Goal: Task Accomplishment & Management: Manage account settings

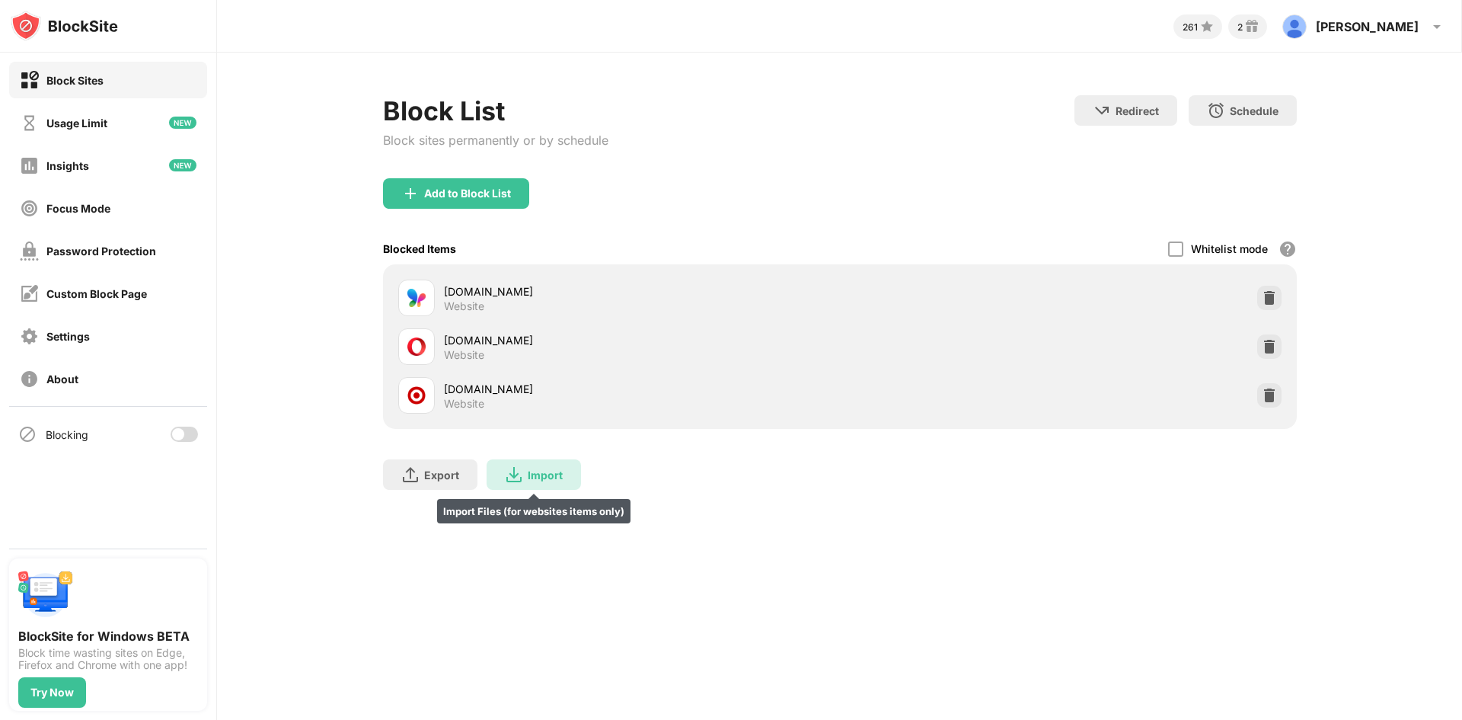
click at [529, 471] on div "Import" at bounding box center [545, 474] width 35 height 13
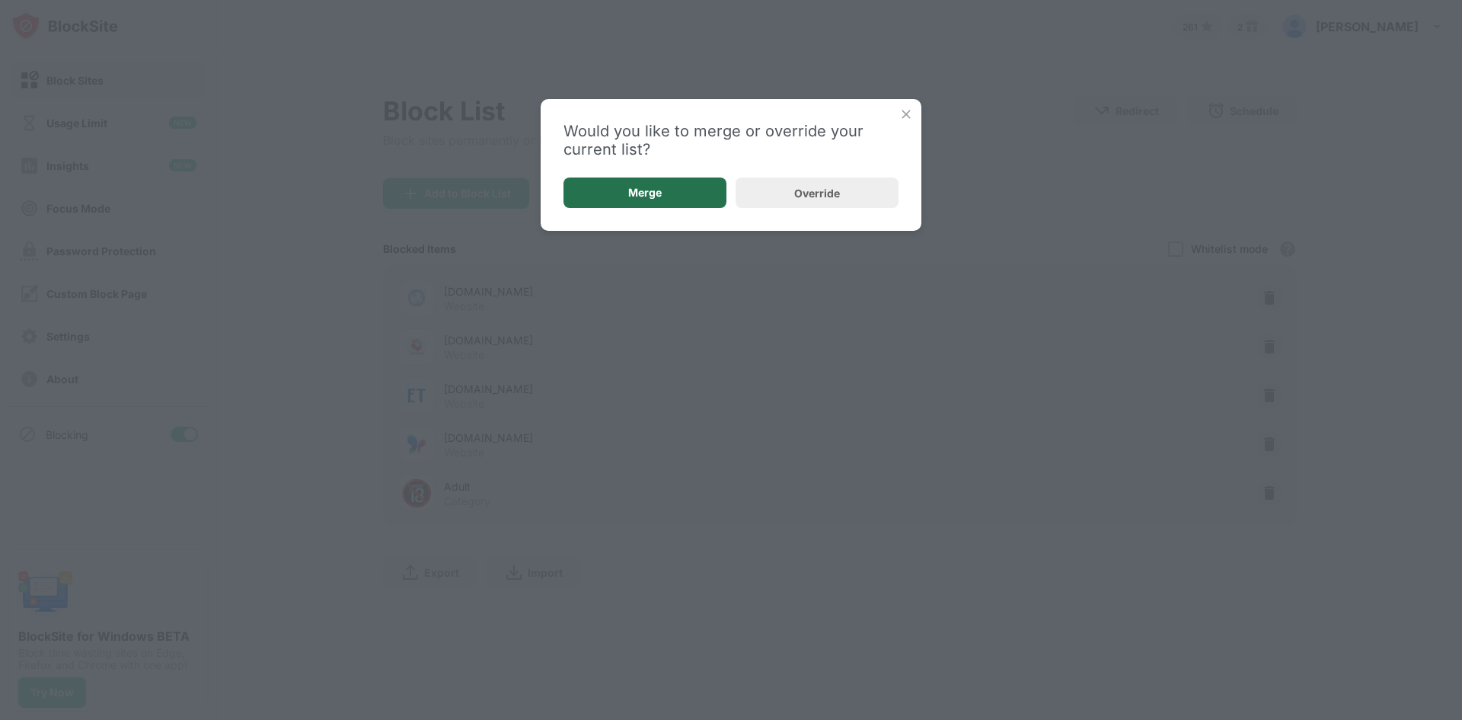
click at [676, 183] on div "Merge" at bounding box center [644, 192] width 163 height 30
click at [424, 199] on div "Add to Block List" at bounding box center [467, 193] width 87 height 12
click at [481, 196] on body "Block Sites Usage Limit Insights Focus Mode Password Protection Custom Block Pa…" at bounding box center [731, 360] width 1462 height 720
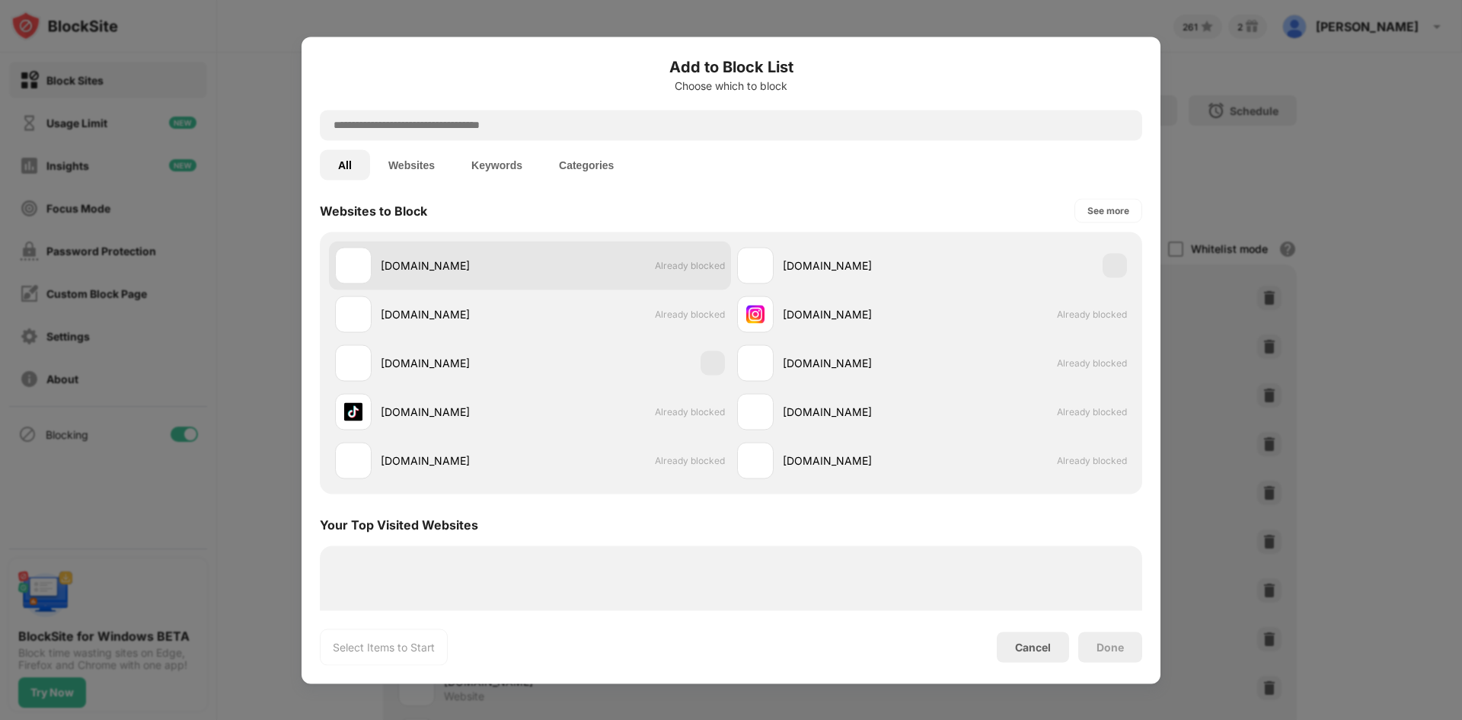
scroll to position [222, 0]
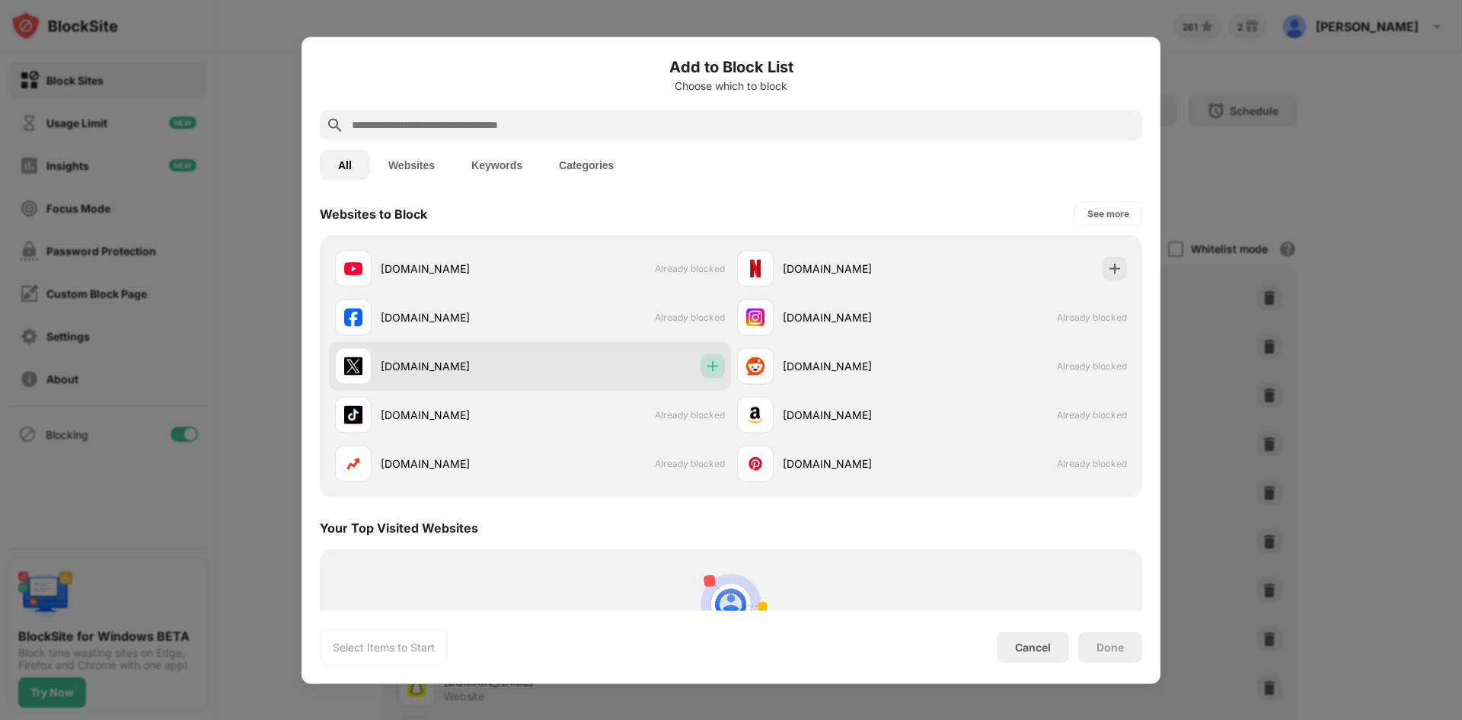
click at [710, 369] on img at bounding box center [712, 365] width 15 height 15
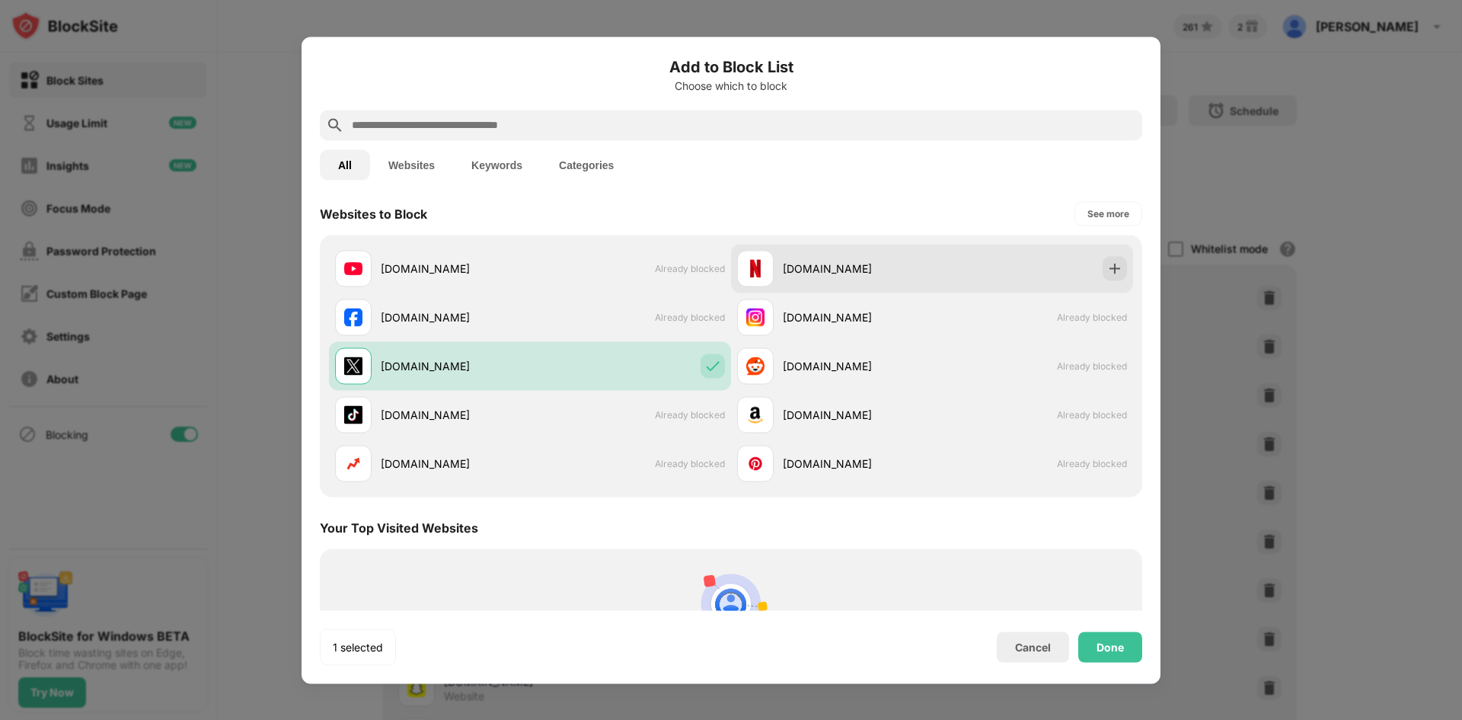
click at [1088, 270] on div "[DOMAIN_NAME]" at bounding box center [932, 268] width 402 height 49
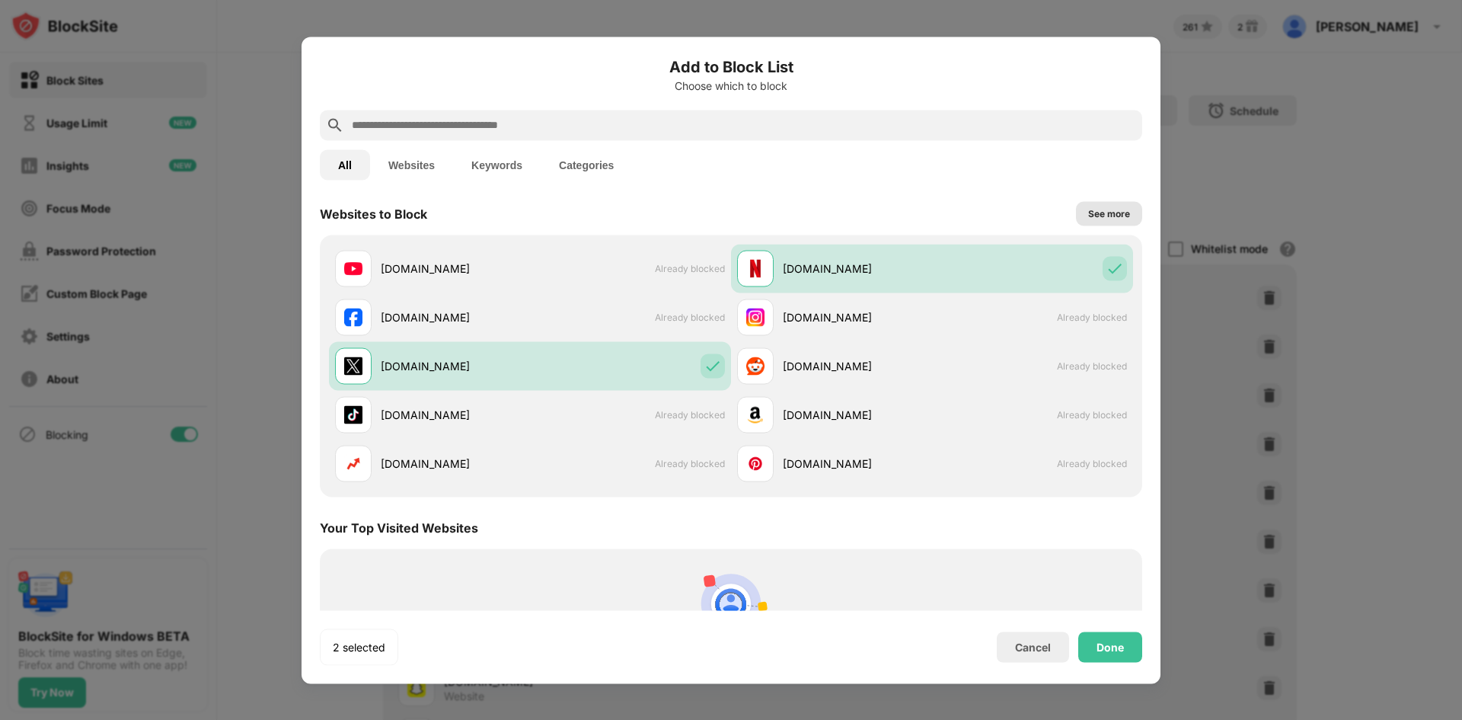
click at [1094, 223] on div "See more" at bounding box center [1109, 213] width 66 height 24
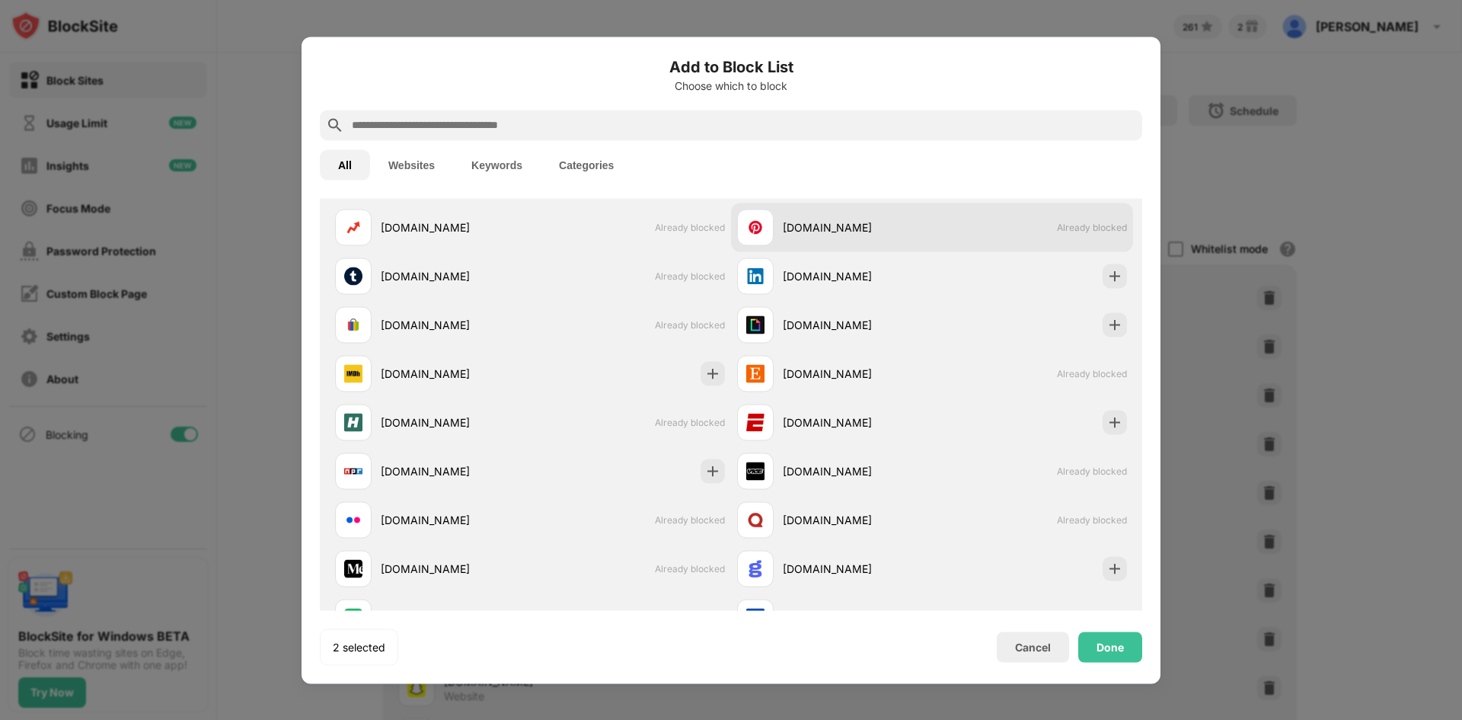
scroll to position [463, 0]
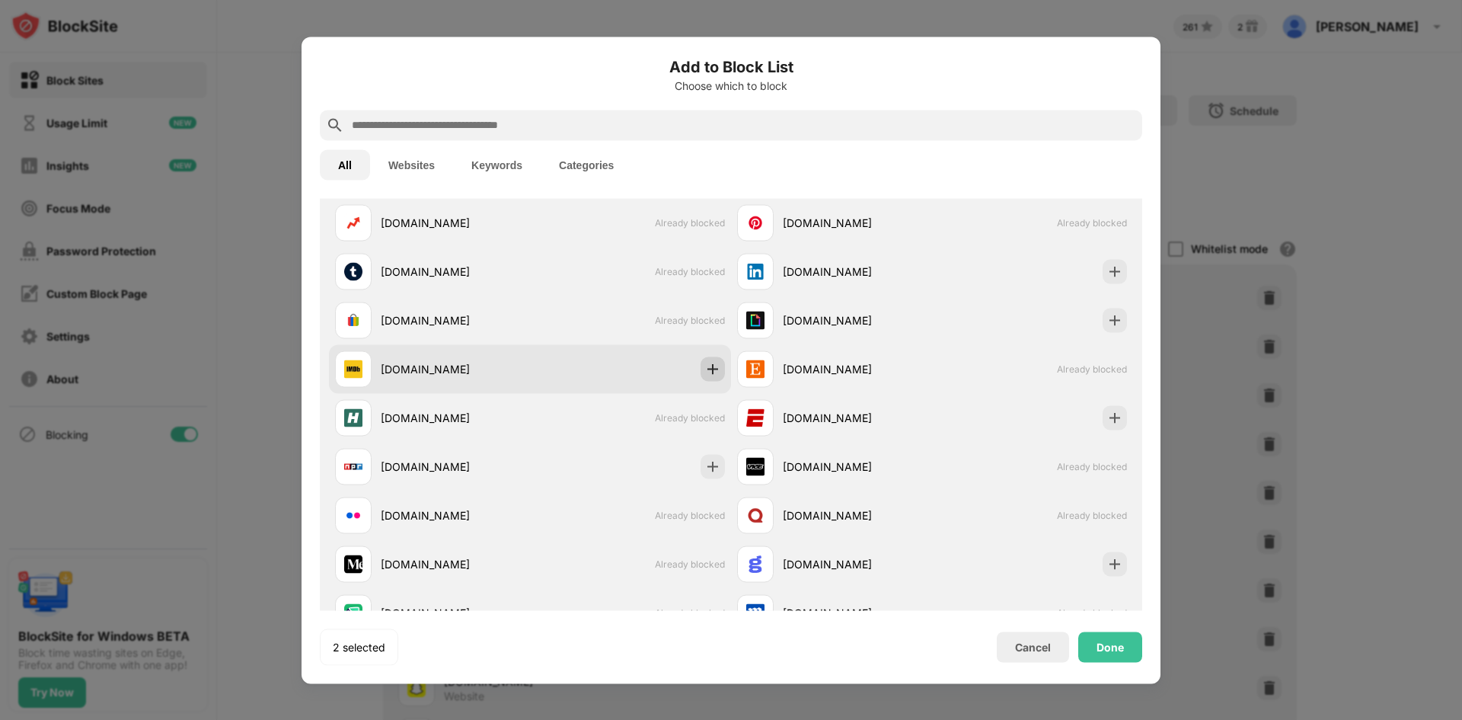
click at [716, 372] on div at bounding box center [712, 368] width 24 height 24
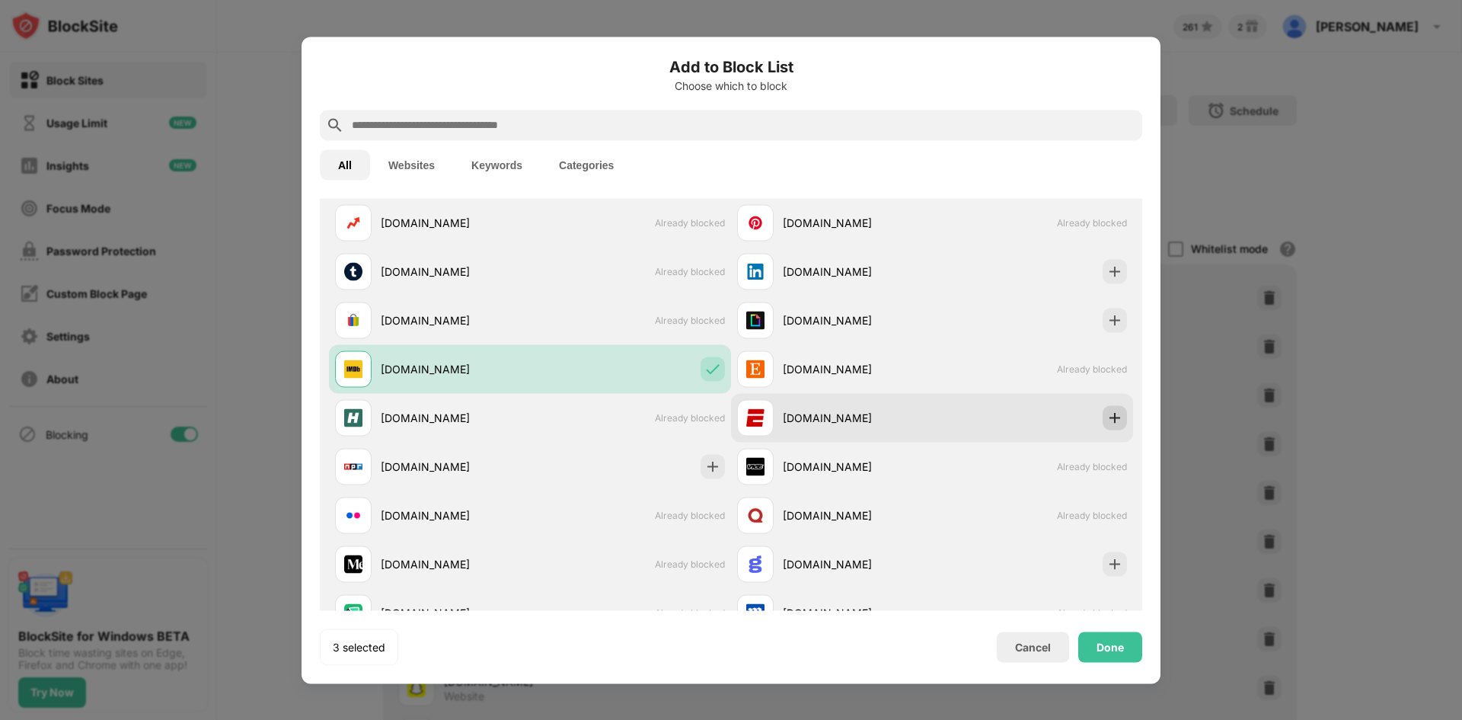
click at [1107, 415] on img at bounding box center [1114, 417] width 15 height 15
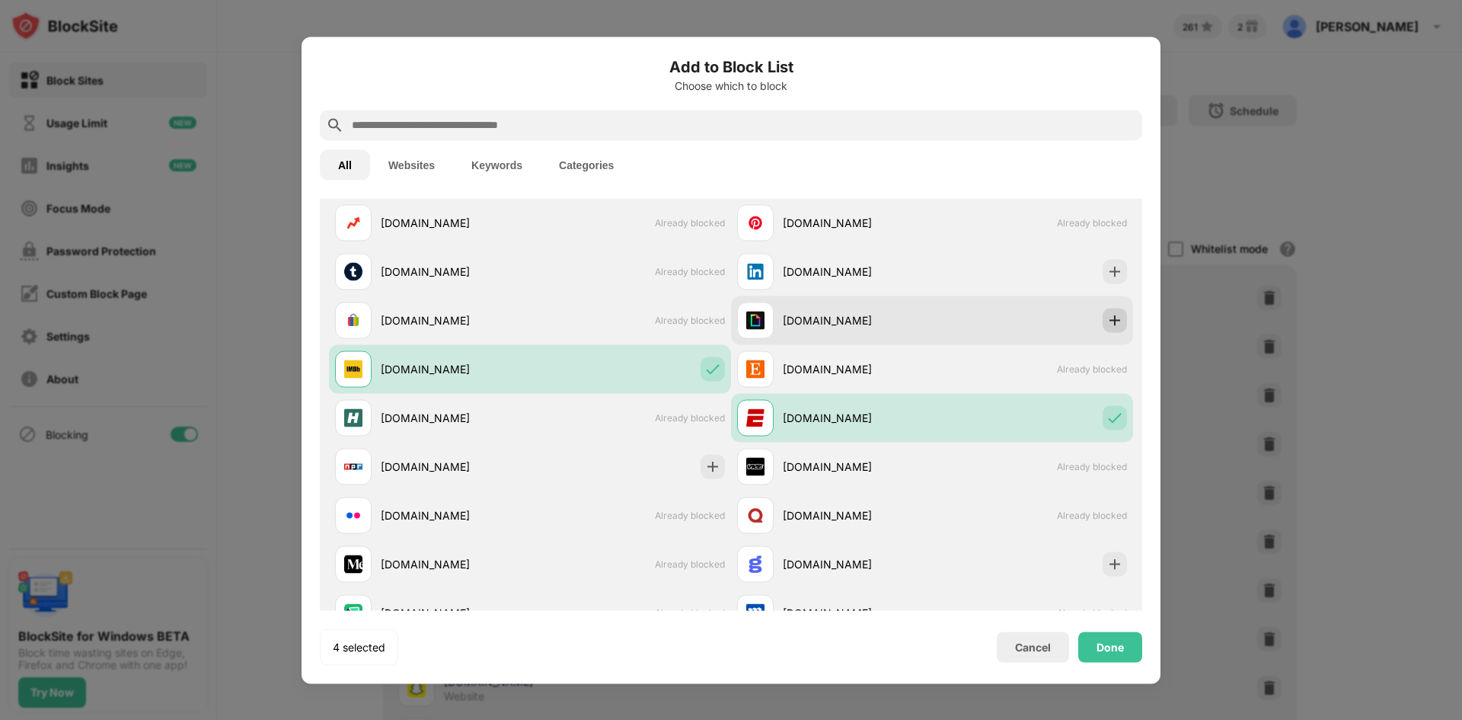
click at [1112, 314] on div at bounding box center [1115, 320] width 24 height 24
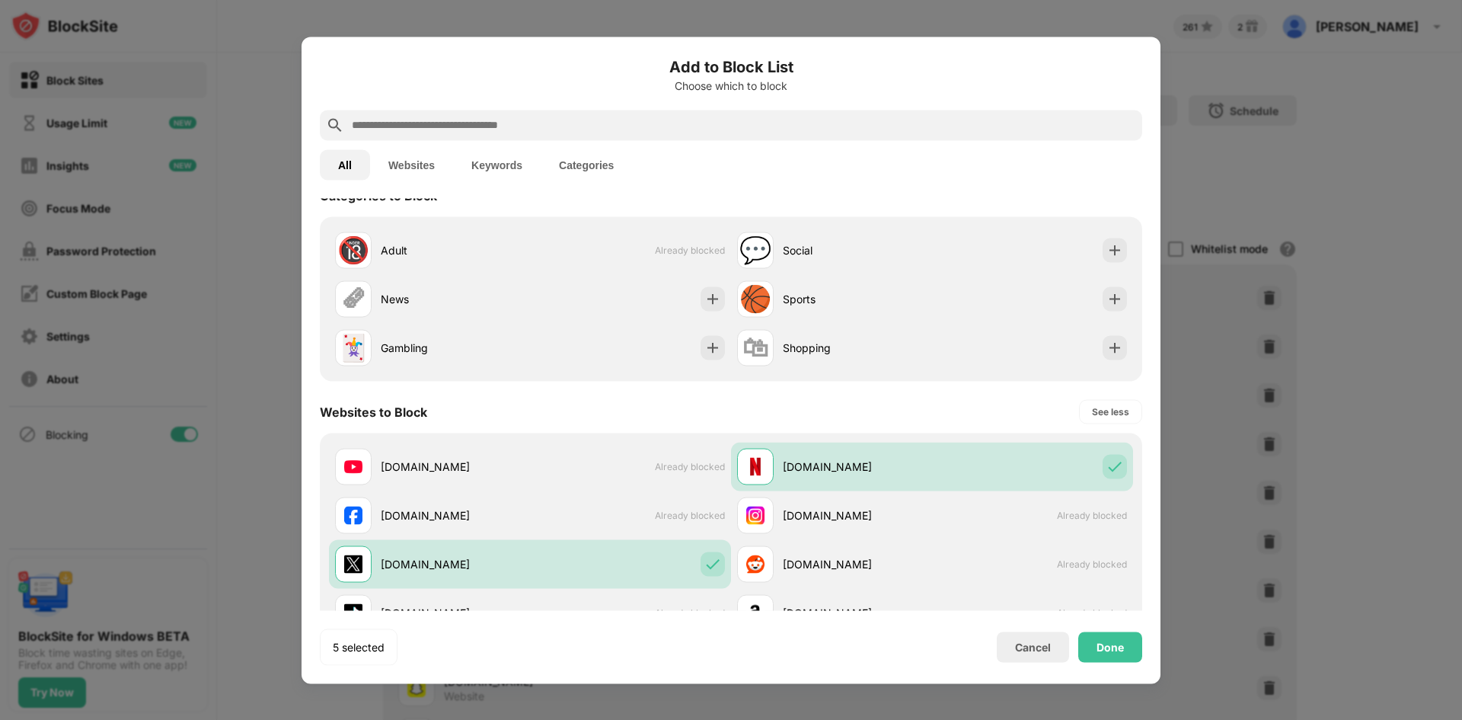
scroll to position [0, 0]
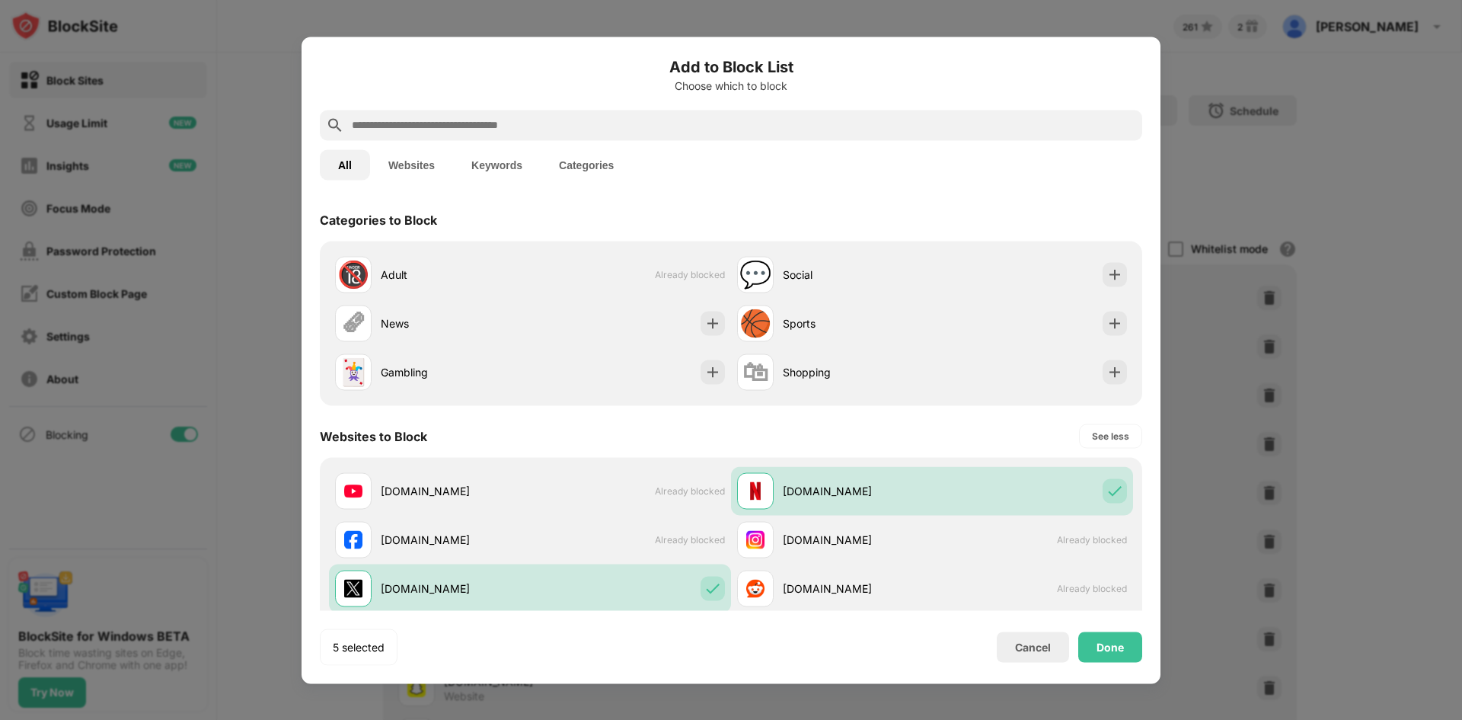
click at [404, 168] on button "Websites" at bounding box center [411, 164] width 83 height 30
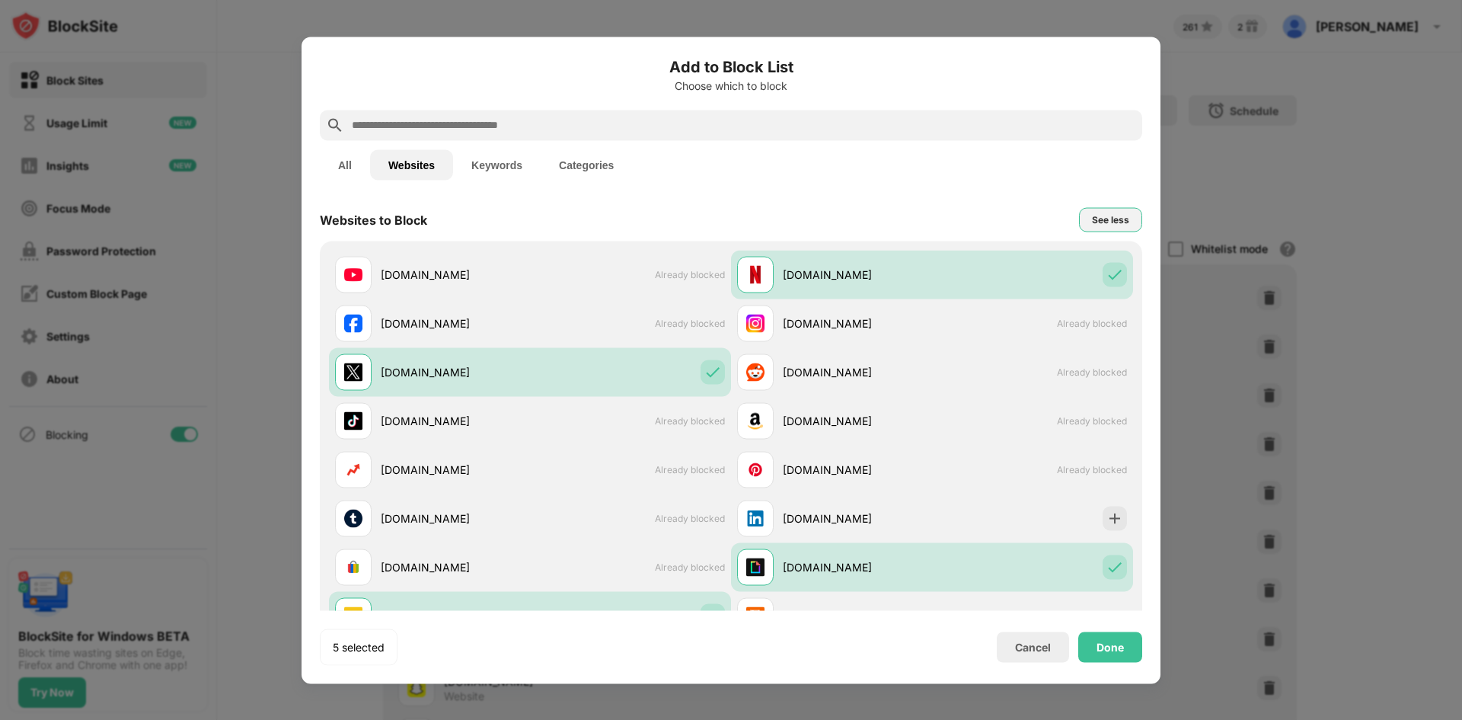
click at [1106, 223] on div "See less" at bounding box center [1110, 219] width 37 height 15
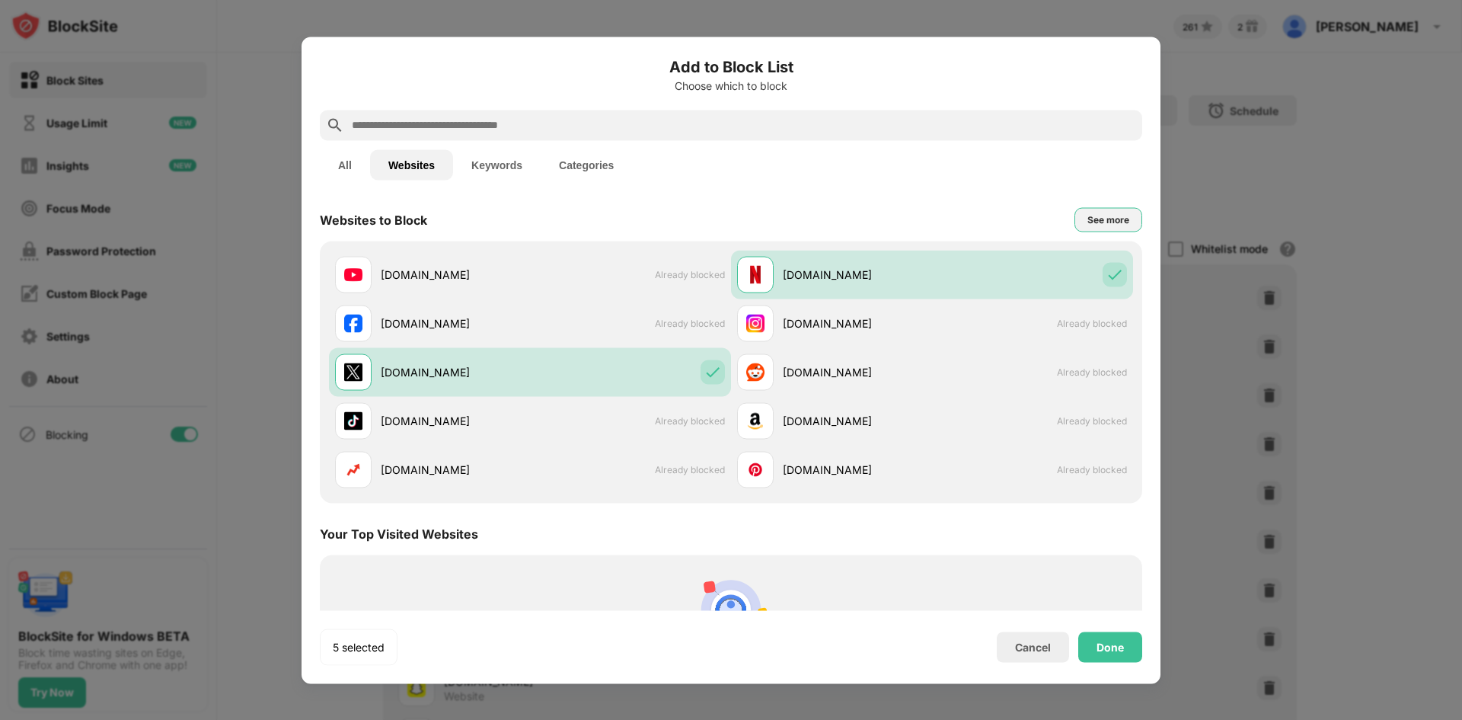
click at [1080, 211] on div "See more" at bounding box center [1108, 219] width 68 height 24
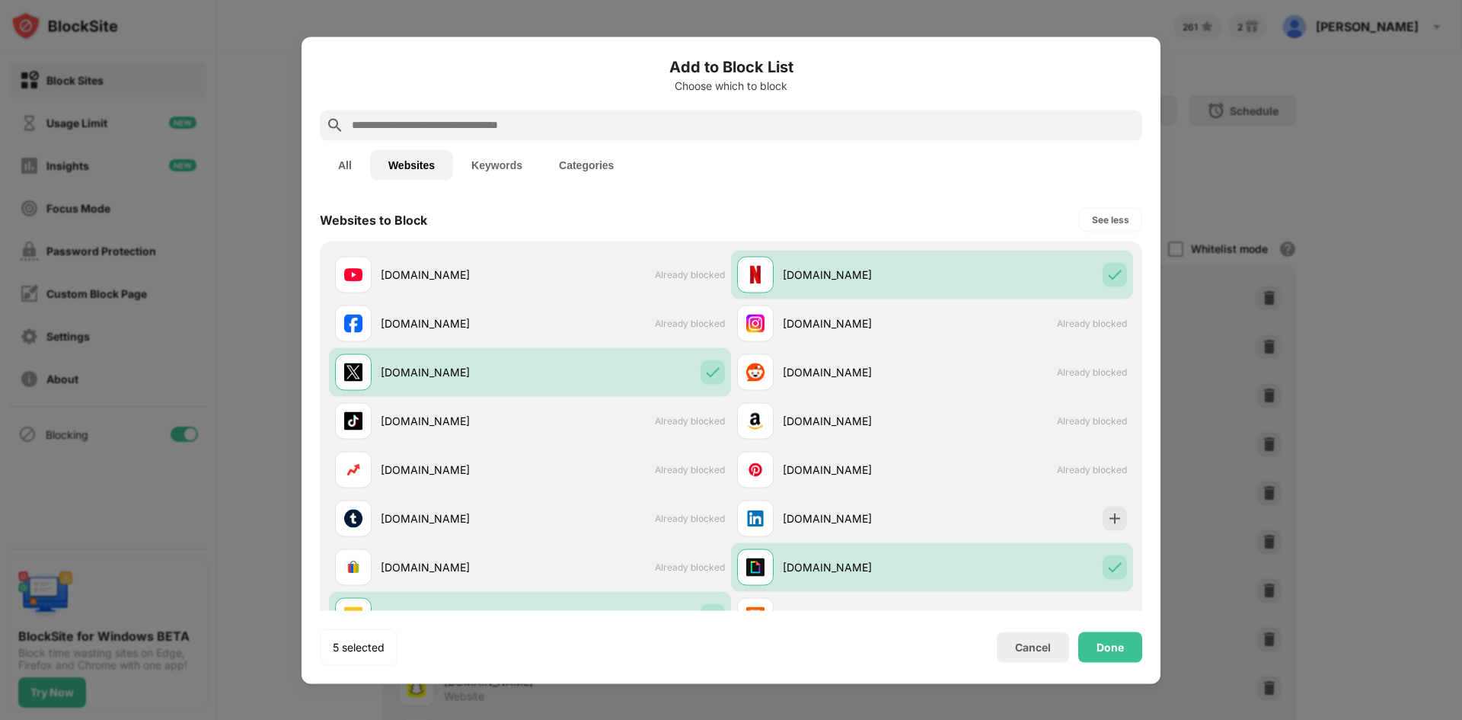
click at [586, 164] on button "Categories" at bounding box center [586, 164] width 91 height 30
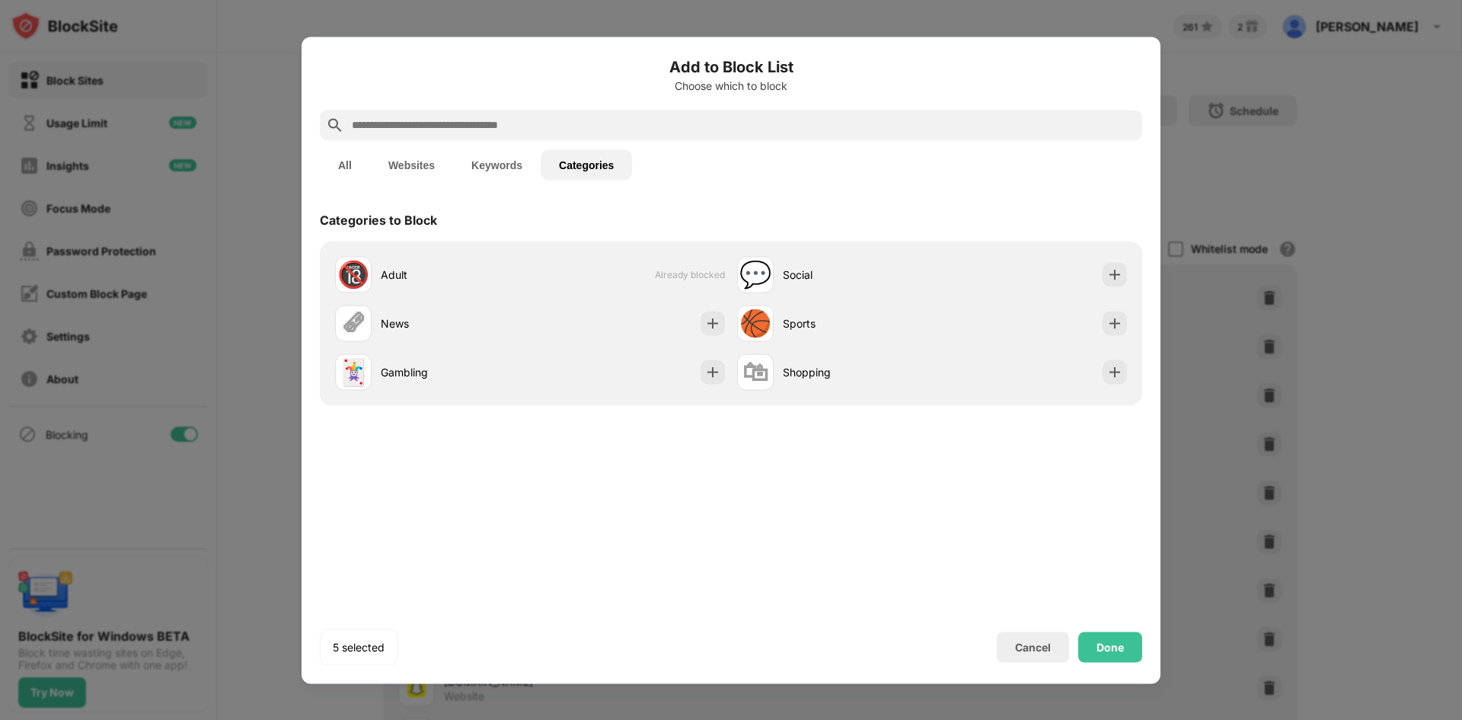
click at [504, 120] on input "text" at bounding box center [743, 125] width 786 height 18
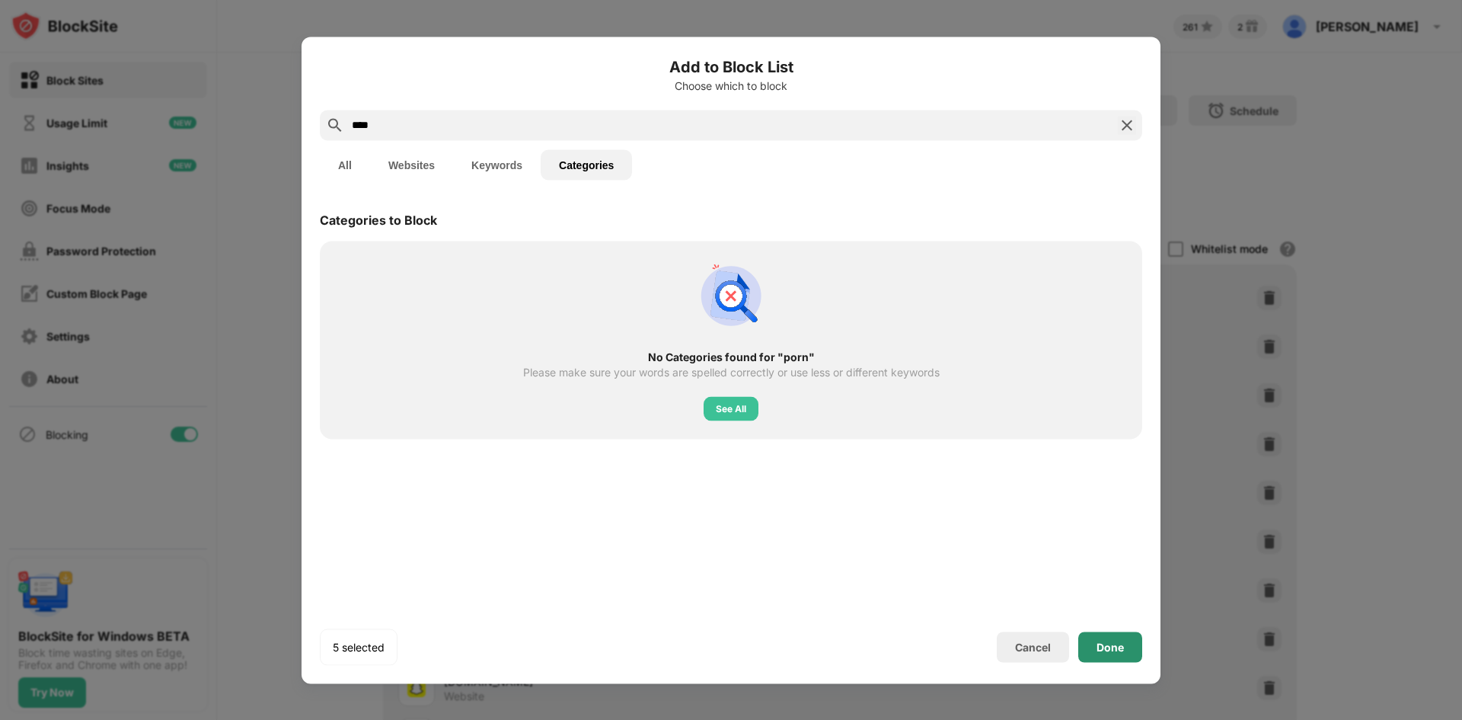
type input "****"
click at [1106, 641] on div "Done" at bounding box center [1109, 646] width 27 height 12
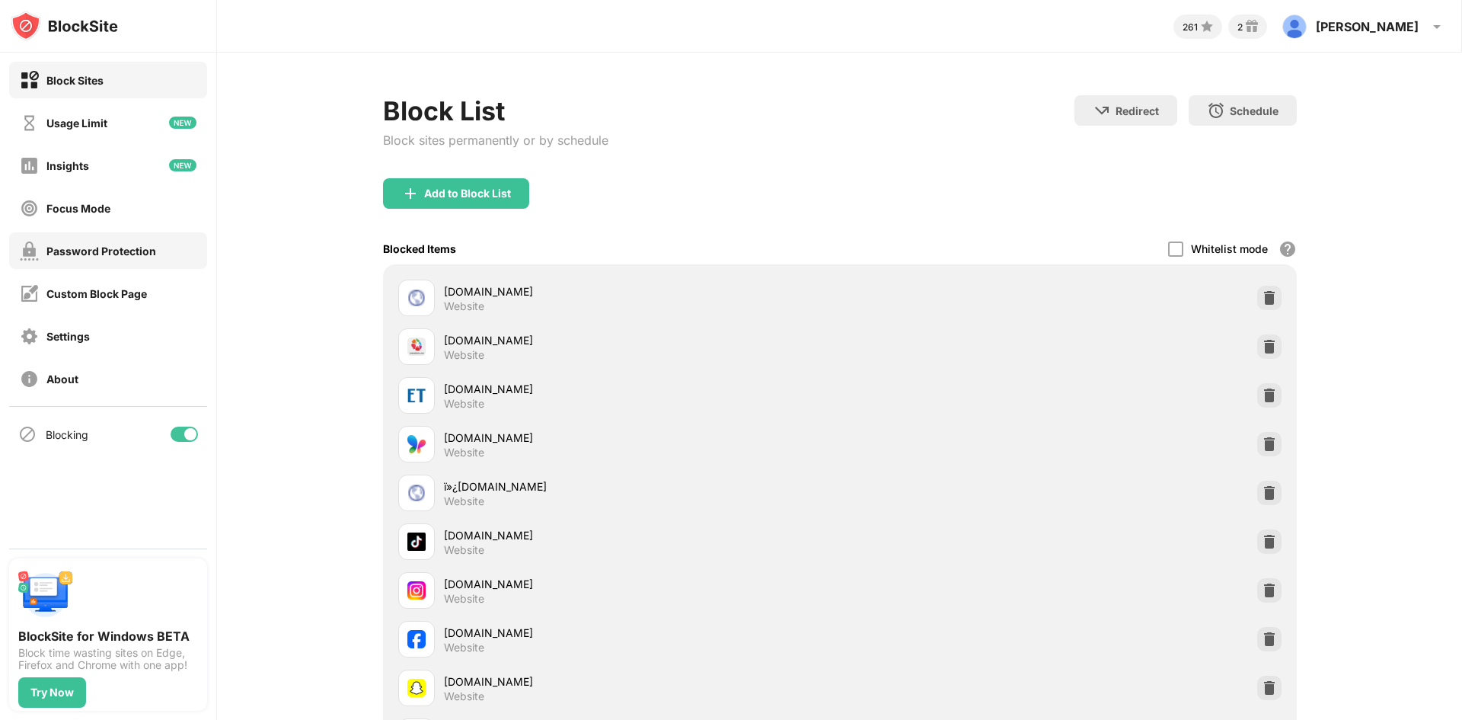
click at [120, 255] on div "Password Protection" at bounding box center [101, 250] width 110 height 13
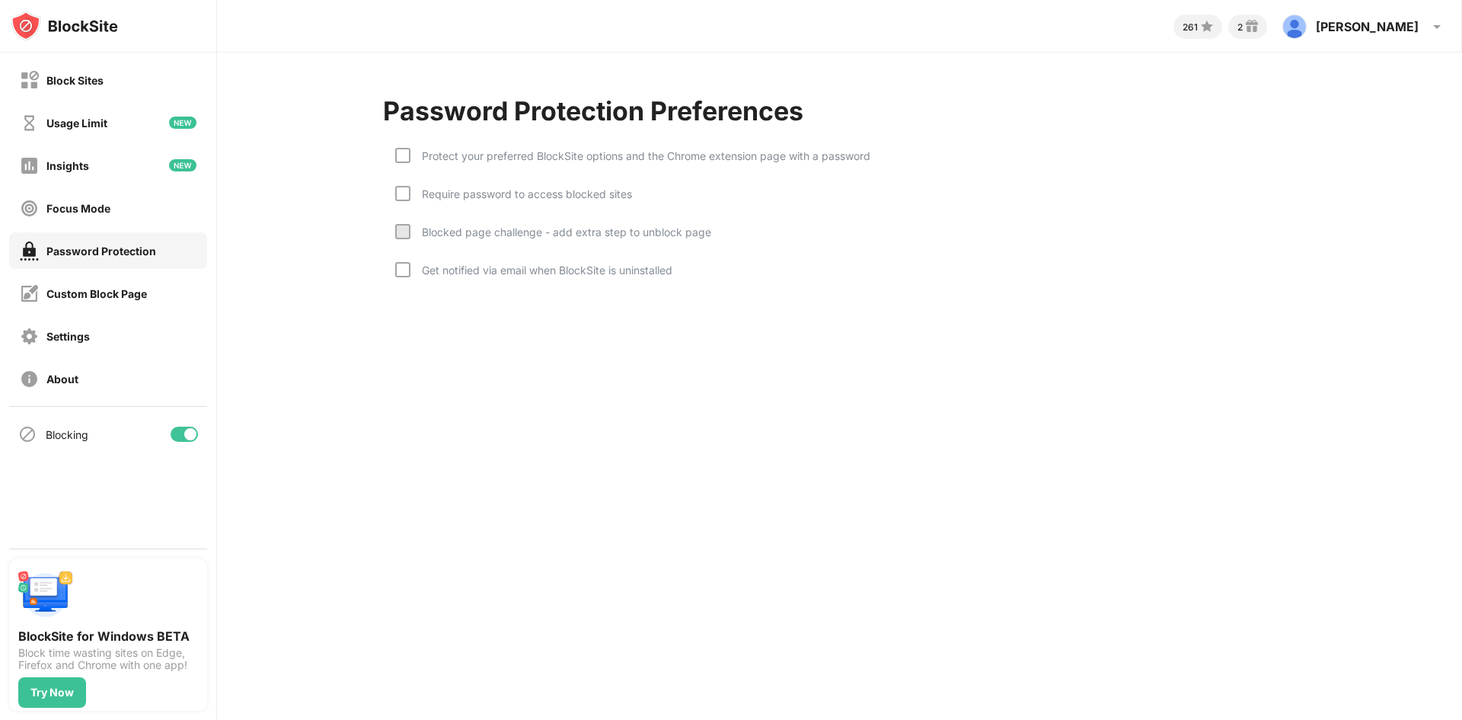
click at [425, 147] on div "Protect your preferred BlockSite options and the Chrome extension page with a p…" at bounding box center [840, 216] width 914 height 168
click at [415, 151] on div "Protect your preferred BlockSite options and the Chrome extension page with a p…" at bounding box center [640, 155] width 460 height 13
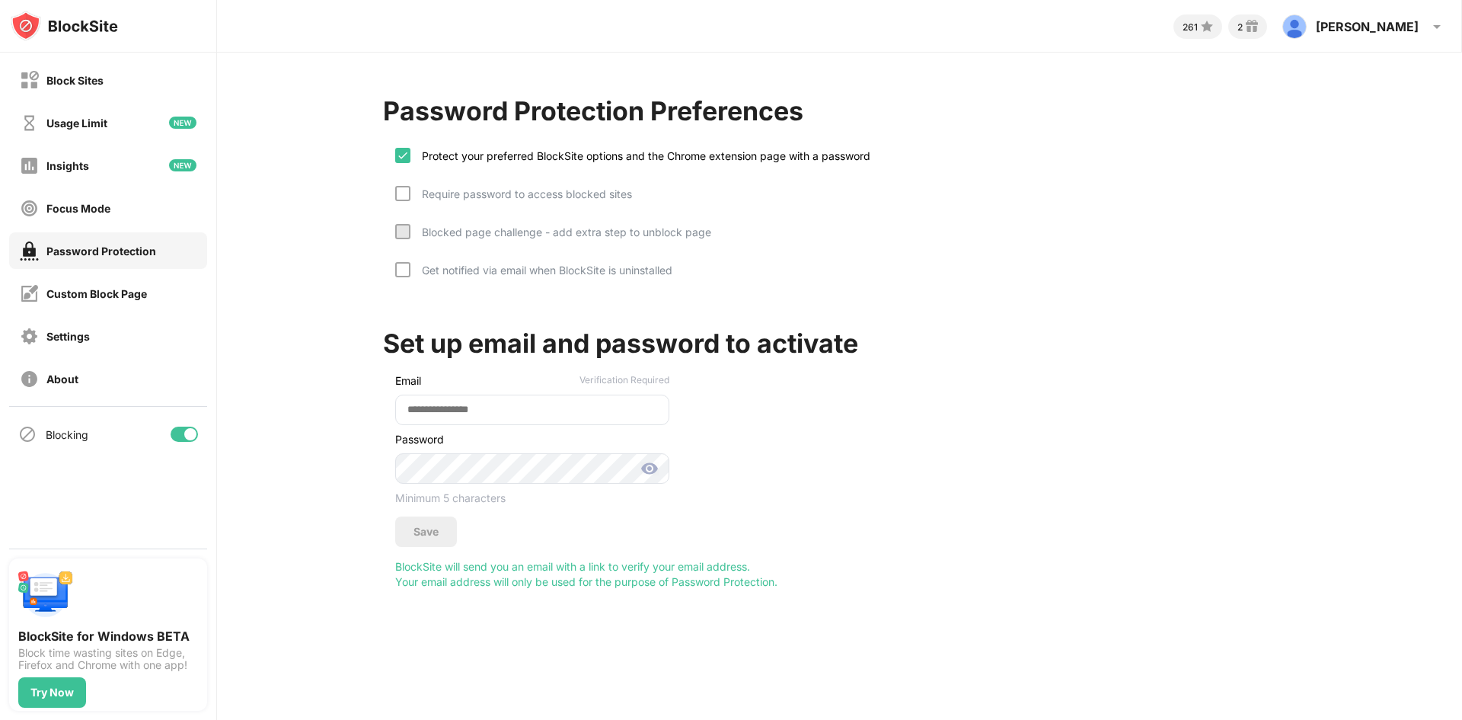
click at [413, 190] on div "Require password to access blocked sites" at bounding box center [521, 193] width 222 height 13
click at [412, 225] on div "Blocked page challenge - add extra step to unblock page" at bounding box center [560, 231] width 301 height 13
click at [410, 273] on div "Get notified via email when BlockSite is uninstalled" at bounding box center [541, 269] width 262 height 13
click at [453, 431] on div "Email Verification Required Password Minimum 5 characters Save" at bounding box center [526, 456] width 286 height 182
click at [439, 414] on input "email" at bounding box center [532, 409] width 274 height 30
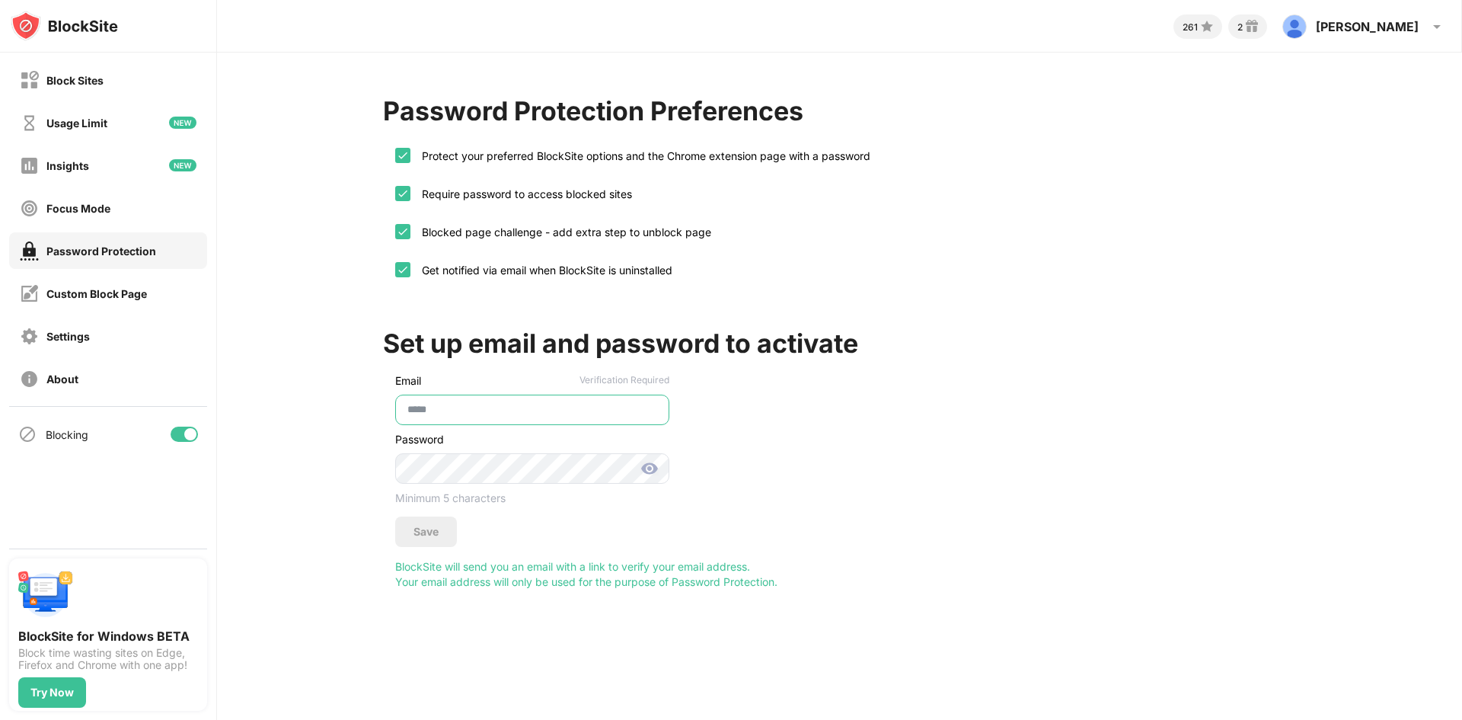
type input "****"
drag, startPoint x: 438, startPoint y: 413, endPoint x: 292, endPoint y: 400, distance: 146.1
click at [292, 400] on div "Password Protection Preferences Protect your preferred BlockSite options and th…" at bounding box center [839, 342] width 1245 height 579
click at [142, 203] on div "Focus Mode" at bounding box center [108, 208] width 198 height 37
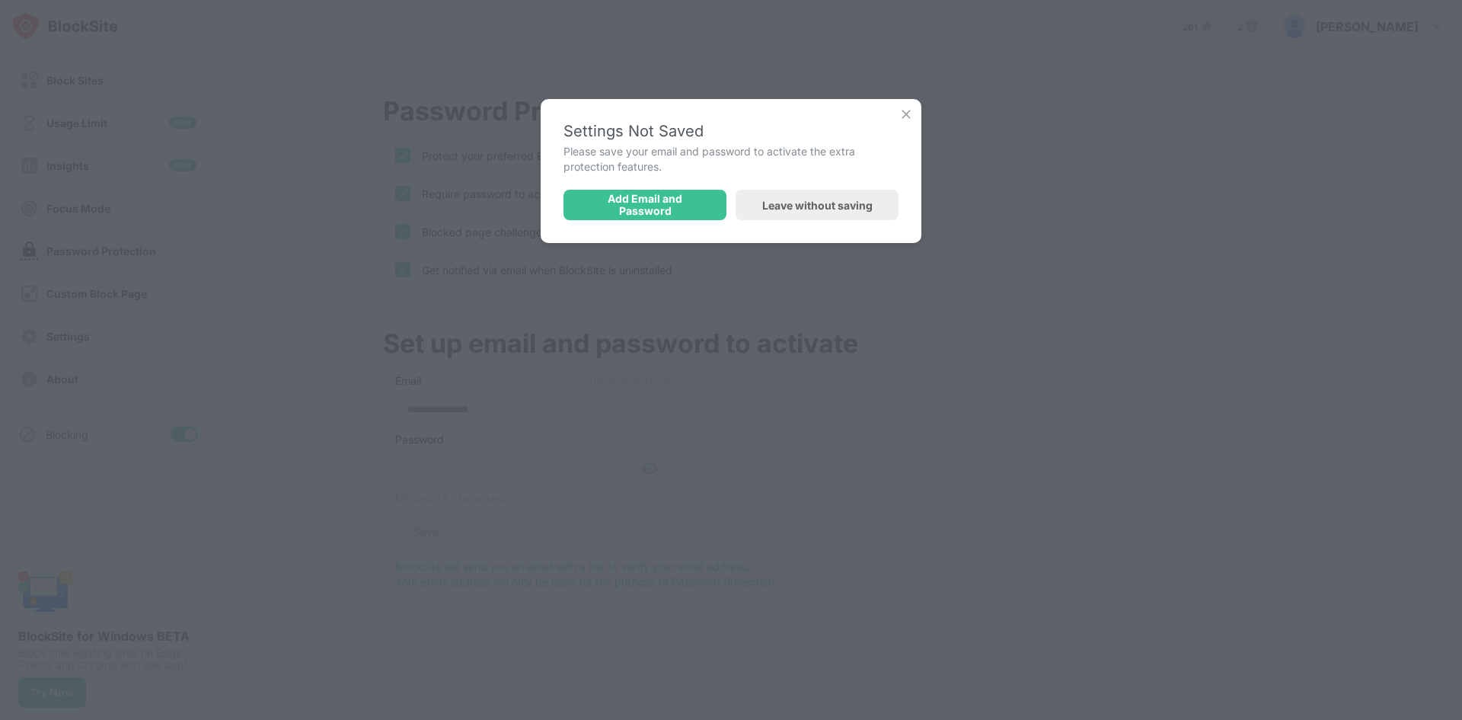
click at [710, 222] on div "Settings Not Saved Please save your email and password to activate the extra pr…" at bounding box center [731, 171] width 381 height 144
click at [786, 193] on div "Leave without saving" at bounding box center [817, 205] width 163 height 30
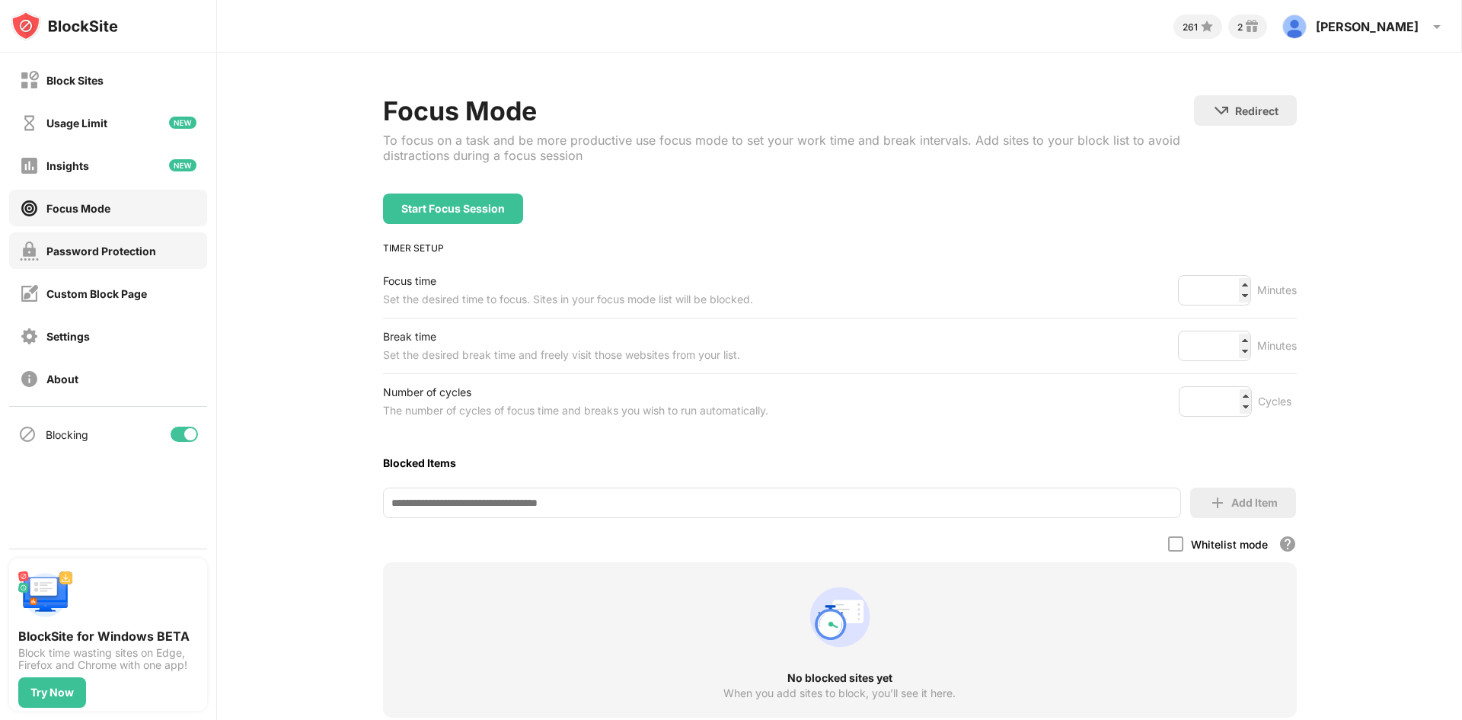
click at [108, 245] on div "Password Protection" at bounding box center [101, 250] width 110 height 13
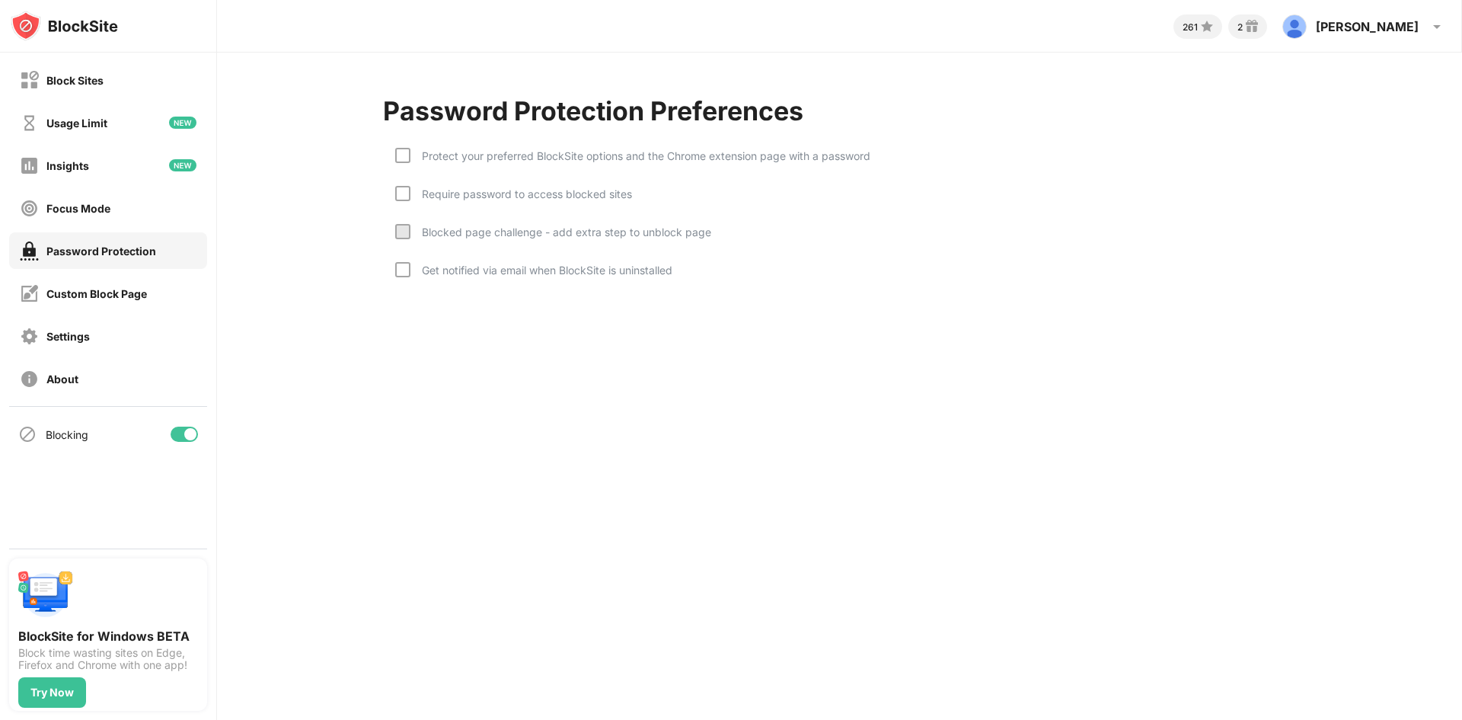
click at [443, 201] on div "Require password to access blocked sites" at bounding box center [513, 205] width 237 height 38
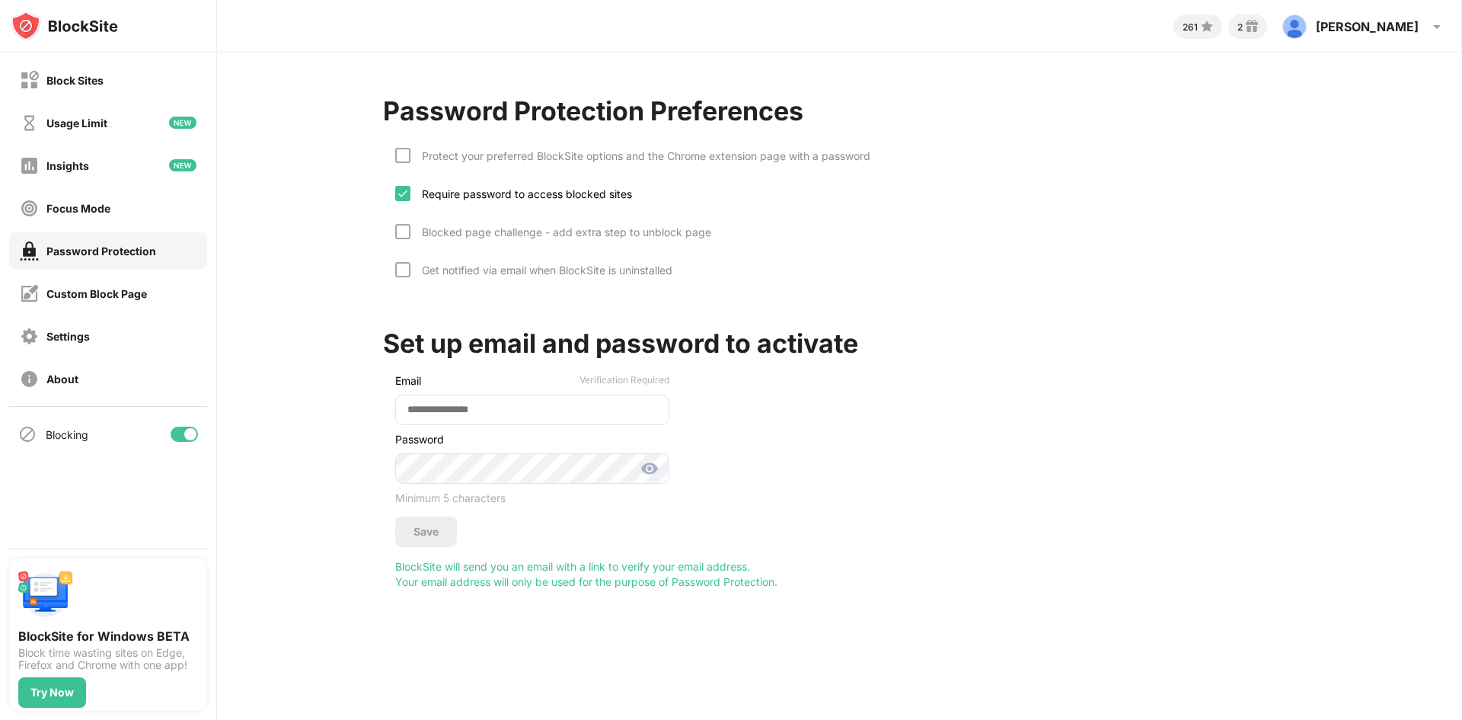
click at [422, 140] on div "Protect your preferred BlockSite options and the Chrome extension page with a p…" at bounding box center [840, 216] width 914 height 168
click at [409, 200] on div at bounding box center [402, 193] width 15 height 15
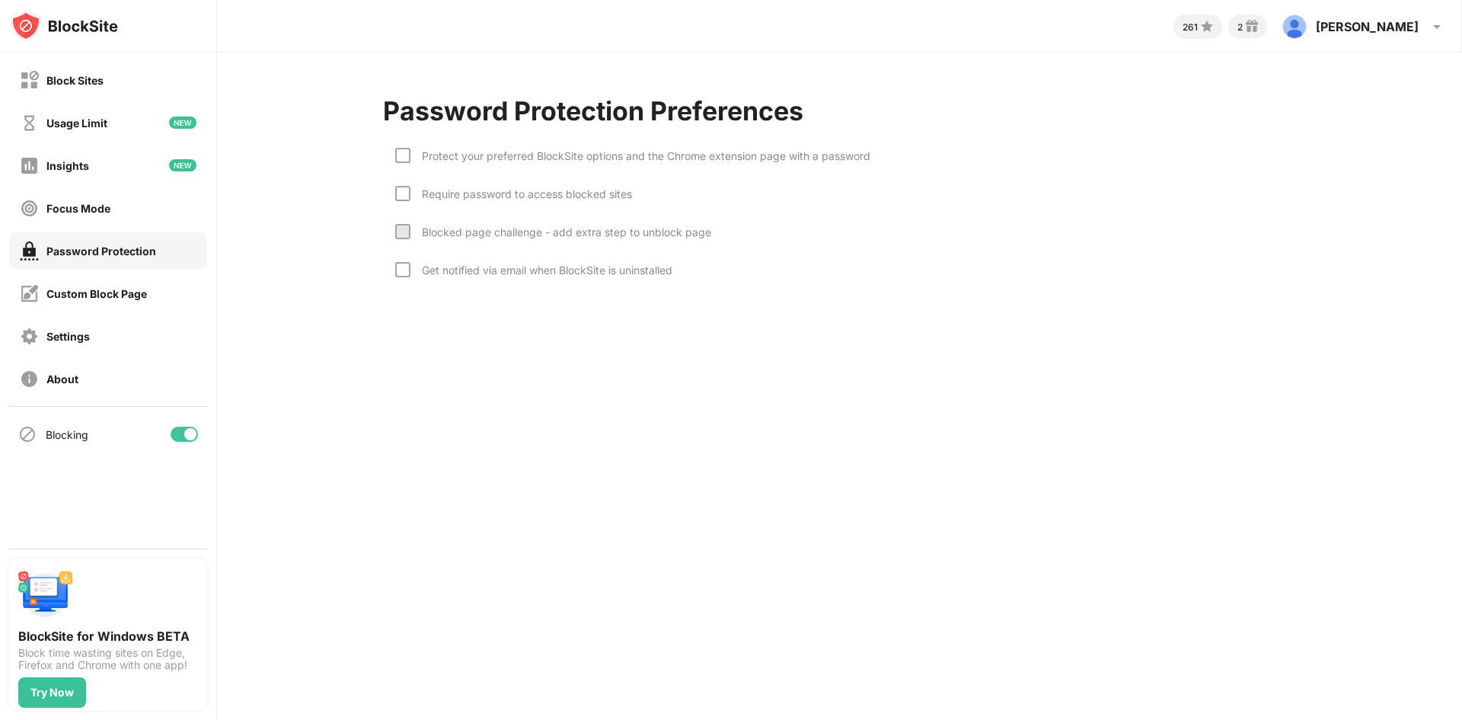
click at [409, 222] on div "Require password to access blocked sites" at bounding box center [513, 205] width 237 height 38
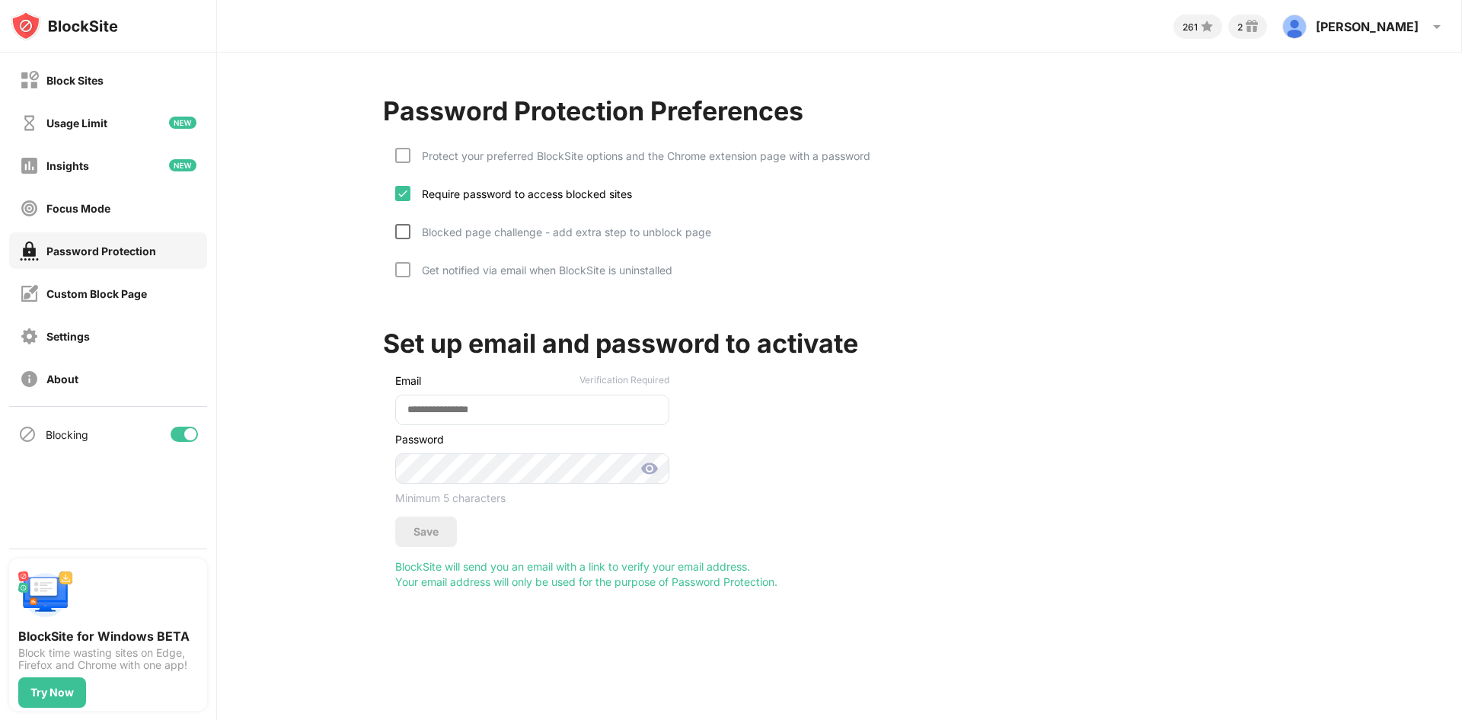
click at [409, 230] on div at bounding box center [402, 231] width 15 height 15
click at [557, 280] on div "Get notified via email when BlockSite is uninstalled" at bounding box center [533, 281] width 277 height 38
click at [483, 258] on div "Blocked page challenge - add extra step to unblock page" at bounding box center [553, 243] width 316 height 38
click at [458, 221] on div "Require password to access blocked sites" at bounding box center [513, 205] width 237 height 38
click at [454, 263] on div "Get notified via email when BlockSite is uninstalled" at bounding box center [541, 269] width 262 height 13
